Goal: Task Accomplishment & Management: Use online tool/utility

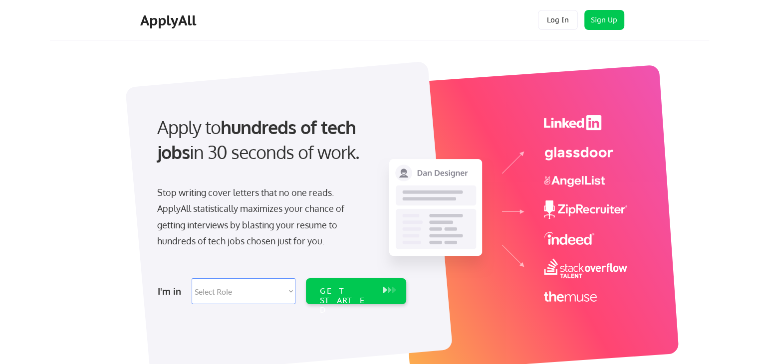
click at [553, 22] on button "Log In" at bounding box center [558, 20] width 40 height 20
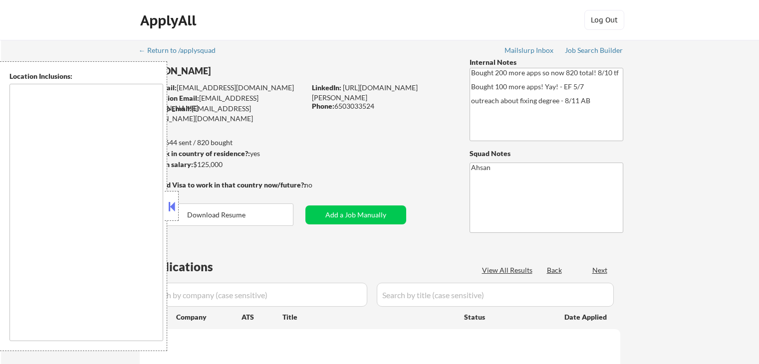
type textarea "[GEOGRAPHIC_DATA], [GEOGRAPHIC_DATA], [GEOGRAPHIC_DATA] [GEOGRAPHIC_DATA], [GEO…"
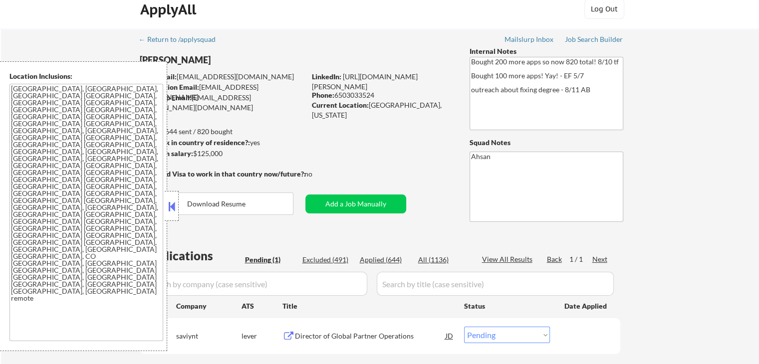
scroll to position [66, 0]
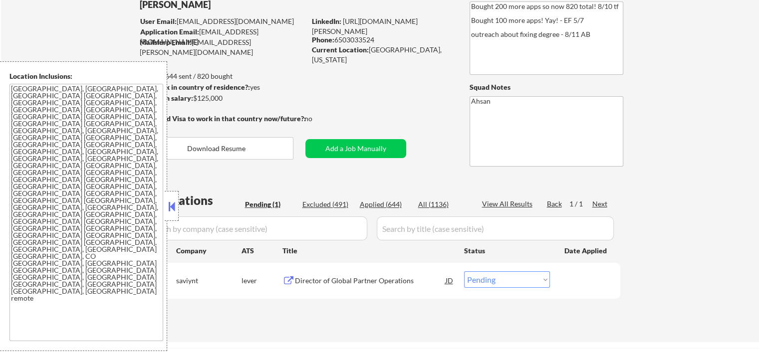
click at [48, 363] on icon "Close fill prompt" at bounding box center [45, 366] width 6 height 6
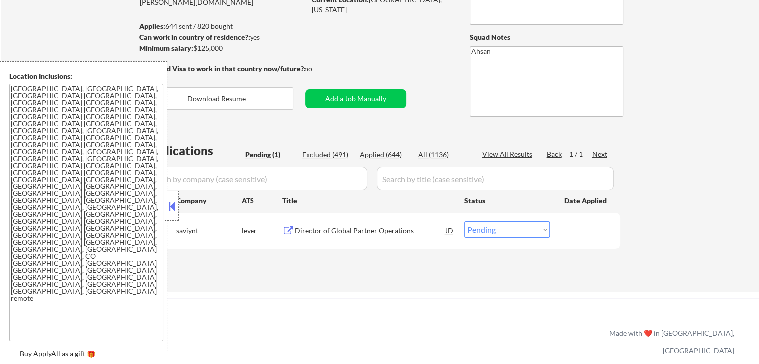
scroll to position [133, 0]
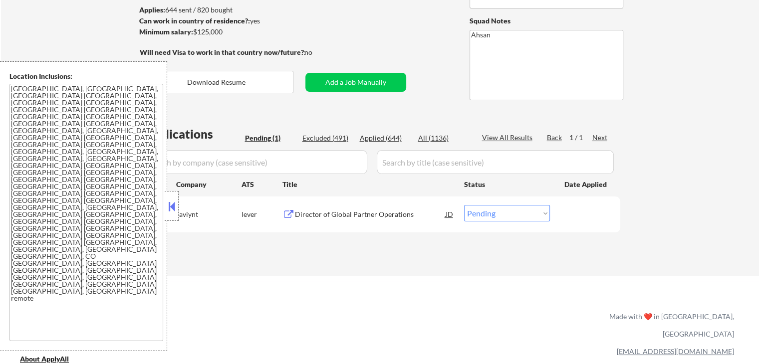
click at [405, 210] on div "Director of Global Partner Operations" at bounding box center [370, 214] width 151 height 10
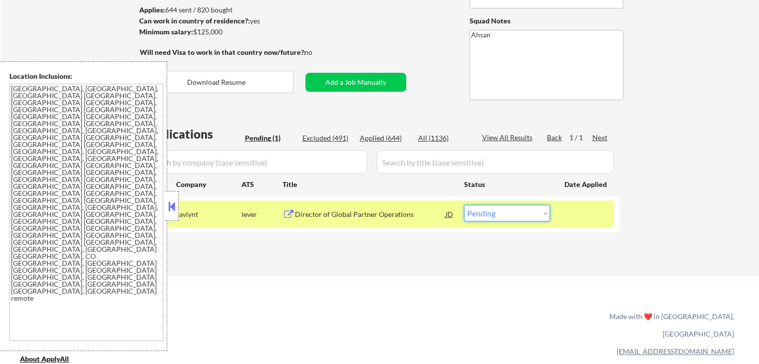
click at [493, 218] on select "Choose an option... Pending Applied Excluded (Questions) Excluded (Expired) Exc…" at bounding box center [507, 213] width 86 height 16
select select ""applied""
click at [464, 205] on select "Choose an option... Pending Applied Excluded (Questions) Excluded (Expired) Exc…" at bounding box center [507, 213] width 86 height 16
click at [463, 248] on div "Applications Pending (1) Excluded (491) Applied (644) All (1136) View All Resul…" at bounding box center [380, 191] width 480 height 131
